Goal: Task Accomplishment & Management: Manage account settings

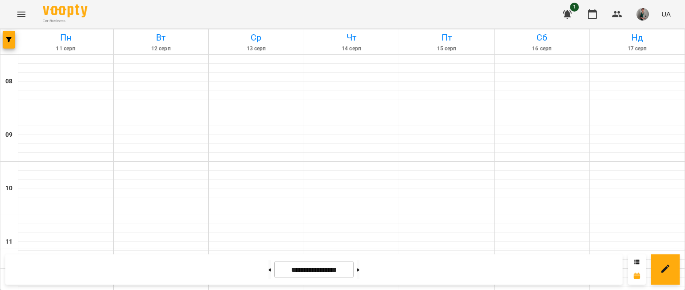
scroll to position [352, 0]
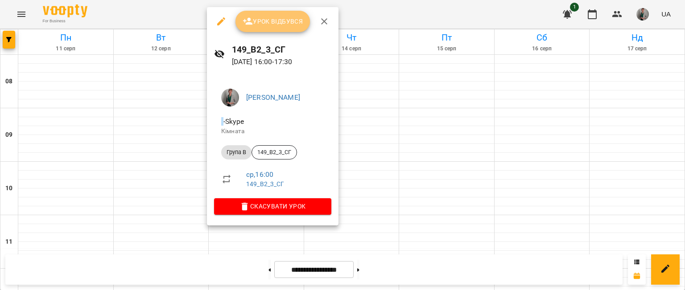
click at [290, 25] on span "Урок відбувся" at bounding box center [273, 21] width 61 height 11
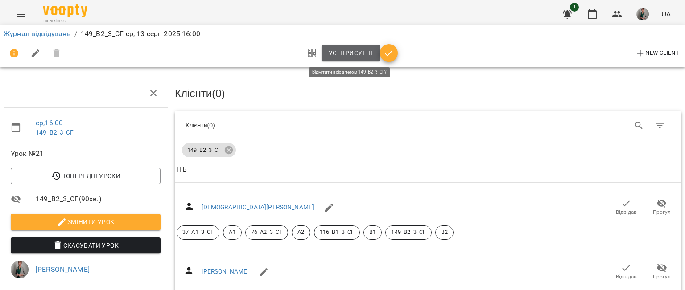
click at [366, 52] on span "Усі присутні" at bounding box center [351, 53] width 44 height 11
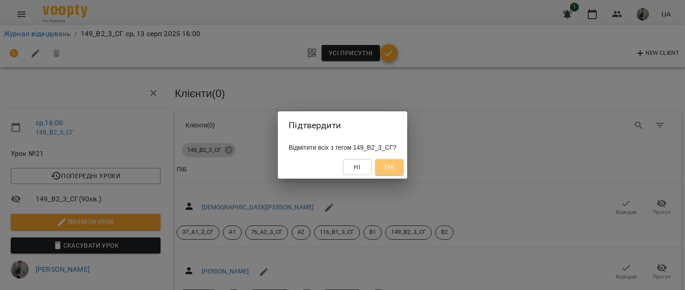
click at [395, 165] on span "Так" at bounding box center [390, 167] width 12 height 11
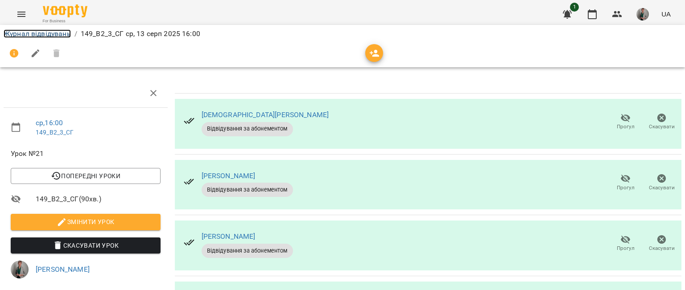
click at [57, 33] on link "Журнал відвідувань" at bounding box center [37, 33] width 67 height 8
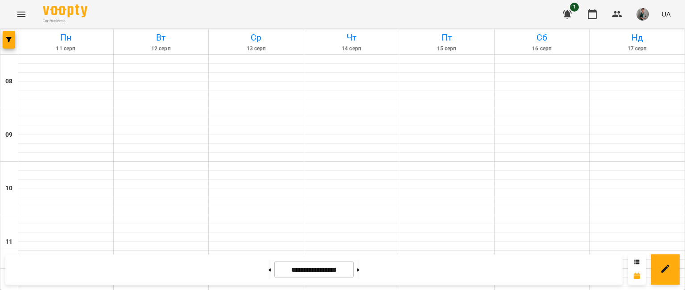
scroll to position [408, 0]
